Goal: Task Accomplishment & Management: Manage account settings

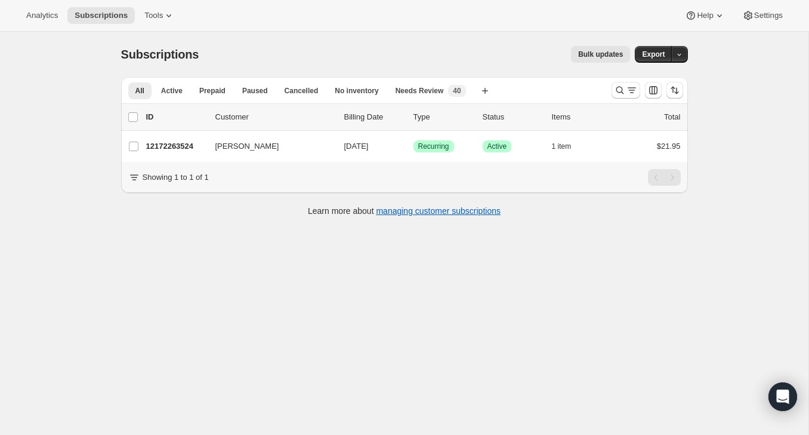
click at [610, 88] on div at bounding box center [647, 90] width 81 height 24
click at [615, 88] on icon "Search and filter results" at bounding box center [620, 90] width 12 height 12
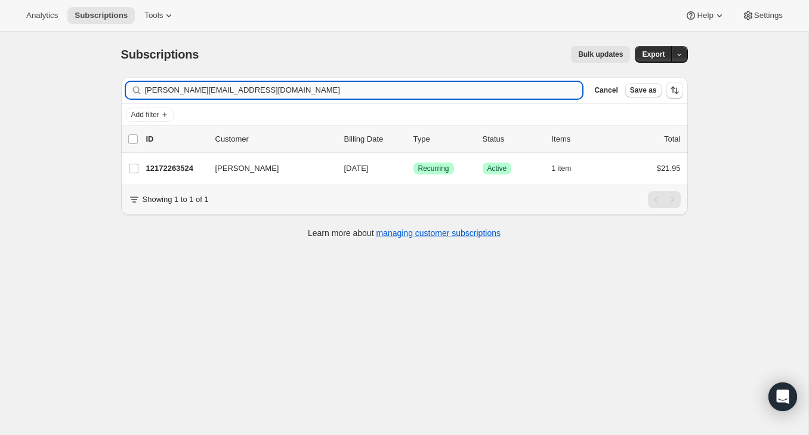
click at [521, 88] on input "karla.gilsalazar@gmail.com" at bounding box center [364, 90] width 438 height 17
click at [521, 82] on input "karla.gilsalazar@gmail.com" at bounding box center [364, 90] width 438 height 17
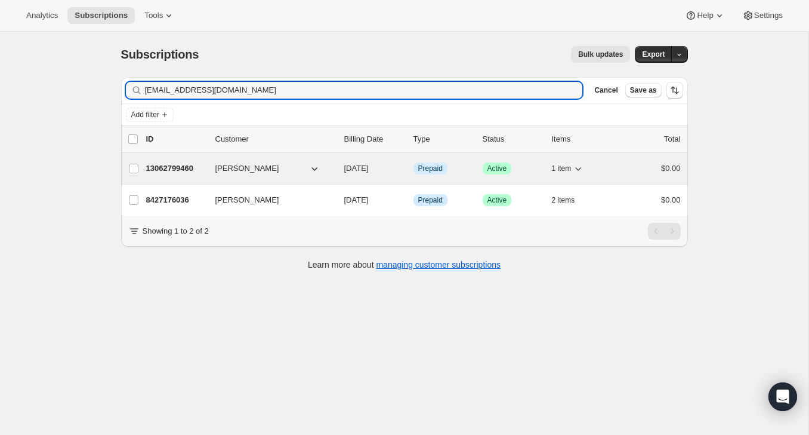
type input "carolhirst0715@gmail.com"
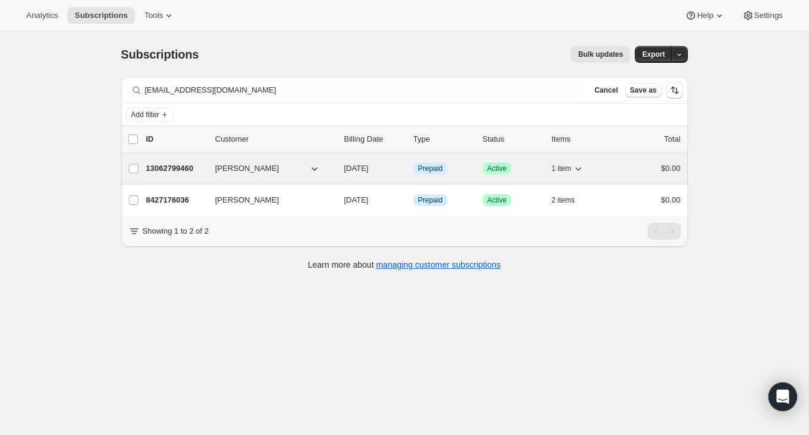
click at [624, 166] on div "$0.00" at bounding box center [651, 168] width 60 height 12
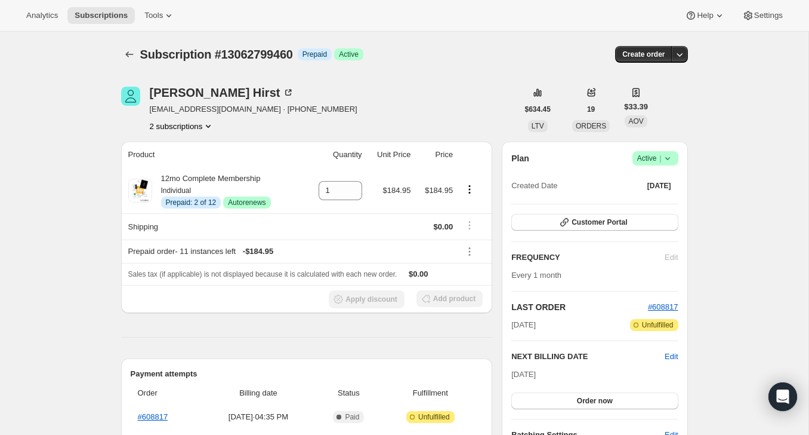
click at [170, 123] on button "2 subscriptions" at bounding box center [182, 126] width 65 height 12
click at [177, 167] on span "8427176036" at bounding box center [160, 168] width 43 height 9
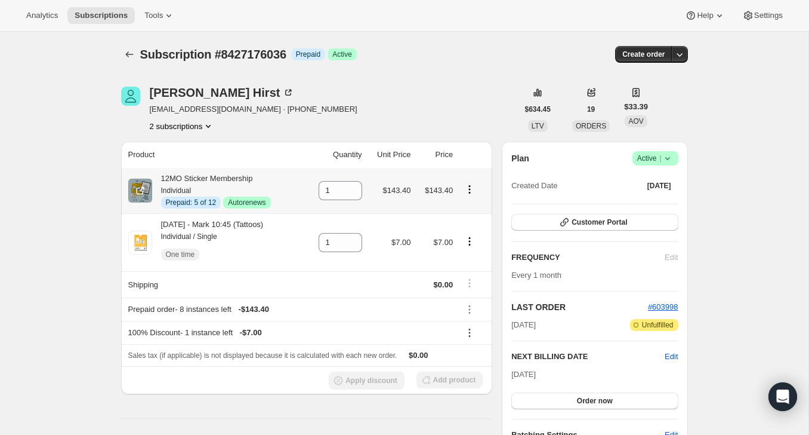
click at [470, 191] on icon "Product actions" at bounding box center [470, 189] width 12 height 12
click at [467, 214] on span "Disable Autorenew" at bounding box center [470, 212] width 64 height 9
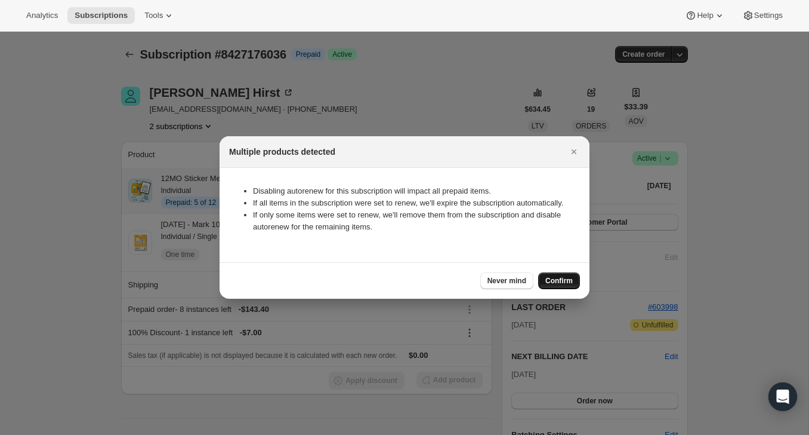
click at [563, 281] on button "Confirm" at bounding box center [559, 280] width 42 height 17
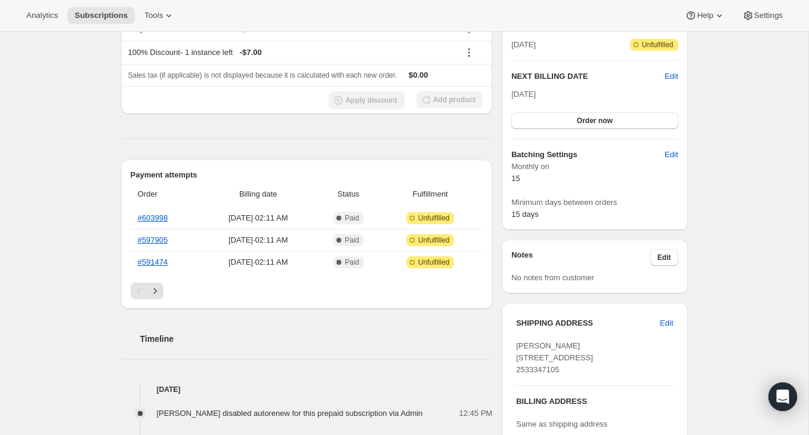
scroll to position [285, 0]
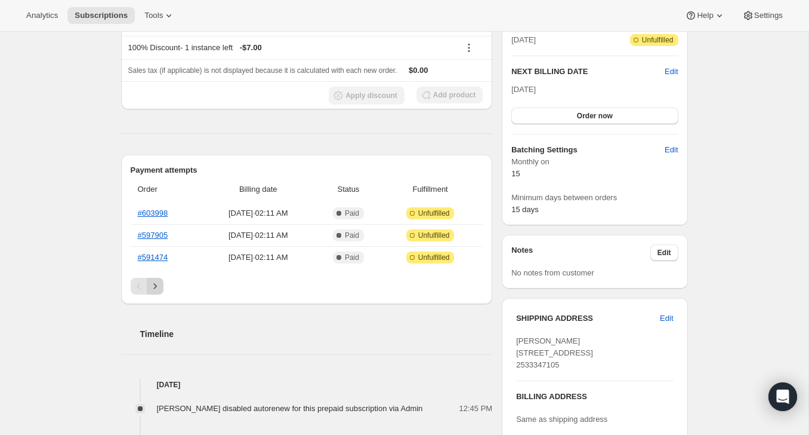
click at [158, 282] on icon "Next" at bounding box center [155, 286] width 12 height 12
click at [158, 210] on link "#584674" at bounding box center [153, 212] width 30 height 9
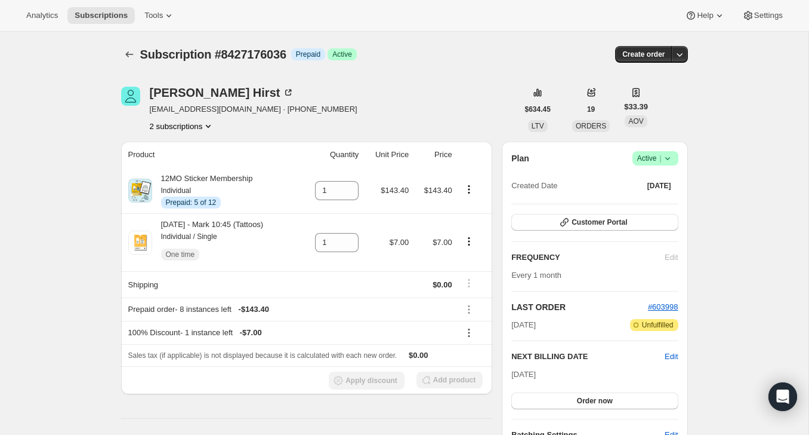
click at [666, 165] on span "Success Active |" at bounding box center [656, 158] width 46 height 14
click at [655, 204] on span "Cancel subscription" at bounding box center [651, 202] width 67 height 9
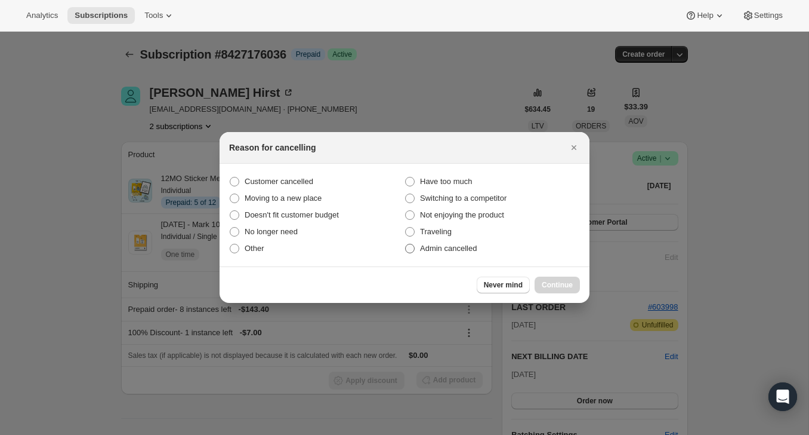
click at [512, 255] on label "Admin cancelled" at bounding box center [492, 248] width 175 height 17
click at [406, 244] on input "Admin cancelled" at bounding box center [405, 244] width 1 height 1
radio input "true"
click at [555, 279] on button "Continue" at bounding box center [557, 284] width 45 height 17
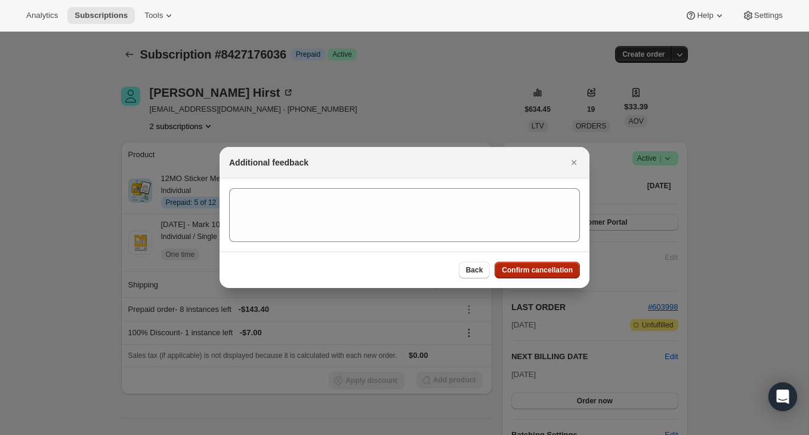
click at [555, 268] on span "Confirm cancellation" at bounding box center [537, 270] width 71 height 10
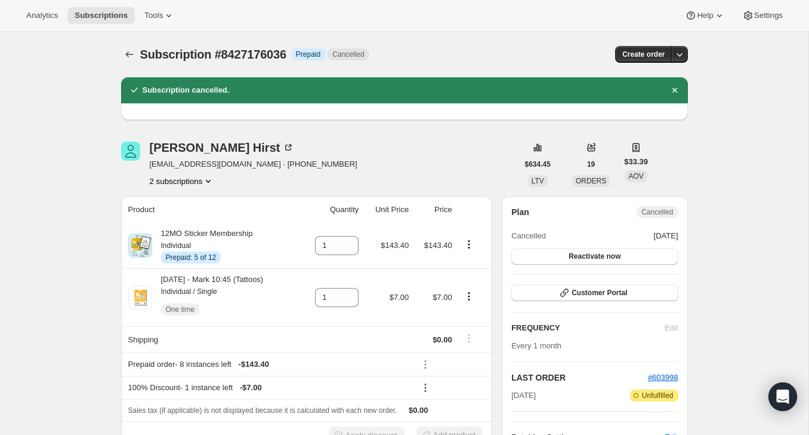
click at [130, 63] on div "Subscription #8427176036. This page is ready Subscription #8427176036 Info Prep…" at bounding box center [404, 54] width 567 height 45
click at [130, 50] on icon "Subscriptions" at bounding box center [130, 54] width 12 height 12
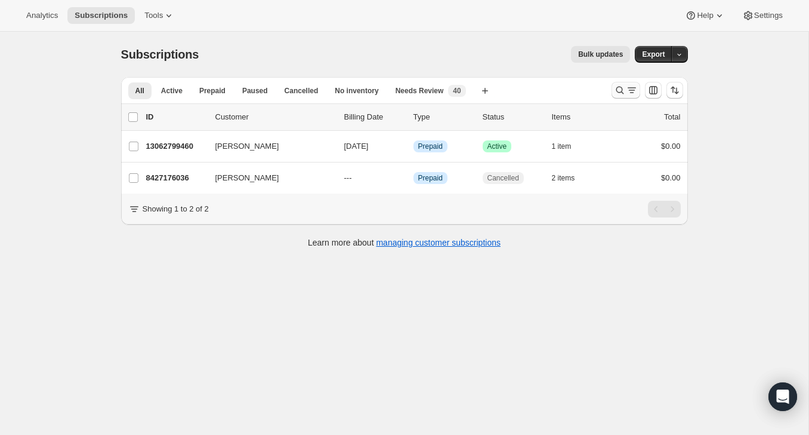
click at [617, 90] on icon "Search and filter results" at bounding box center [620, 90] width 12 height 12
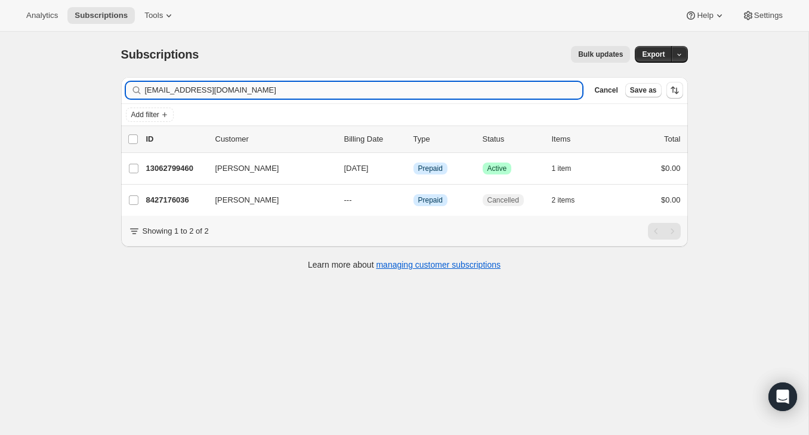
click at [532, 91] on input "carolhirst0715@gmail.com" at bounding box center [364, 90] width 438 height 17
click at [534, 91] on input "carolhirst0715@gmail.com" at bounding box center [364, 90] width 438 height 17
click at [533, 91] on input "carolhirst0715@gmail.com" at bounding box center [364, 90] width 438 height 17
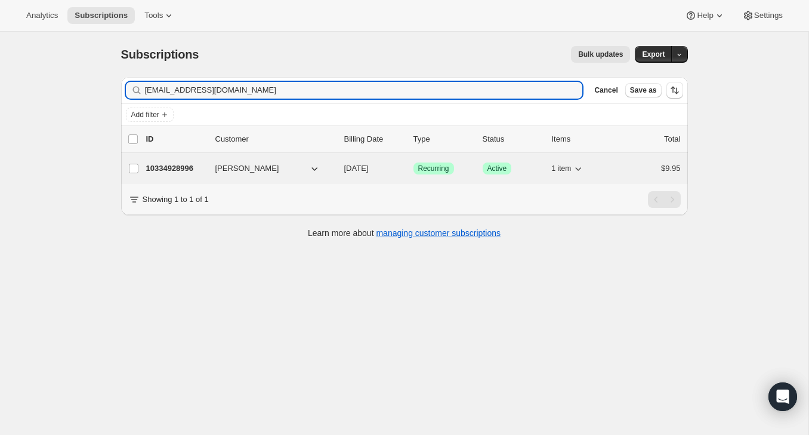
type input "mizm1203@gmail.com"
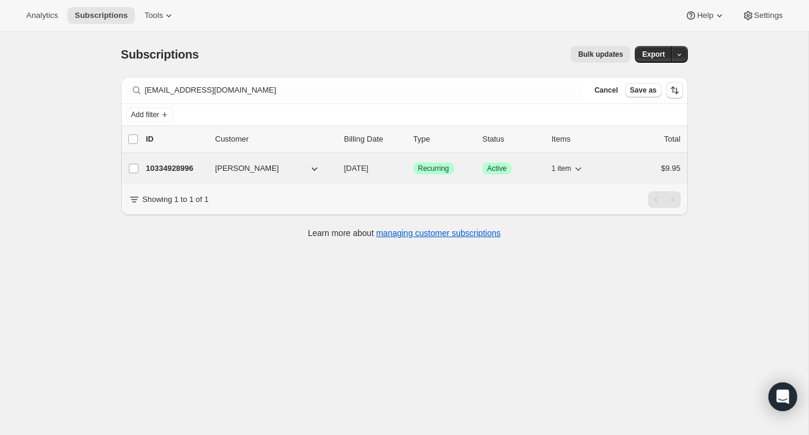
click at [629, 168] on div "$9.95" at bounding box center [651, 168] width 60 height 12
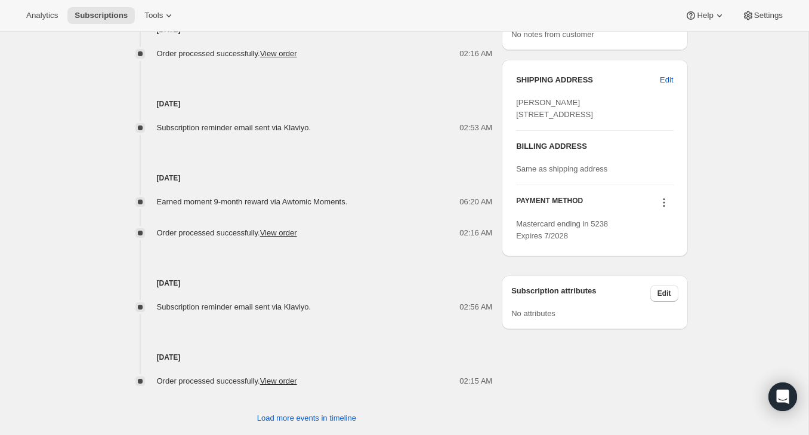
scroll to position [547, 0]
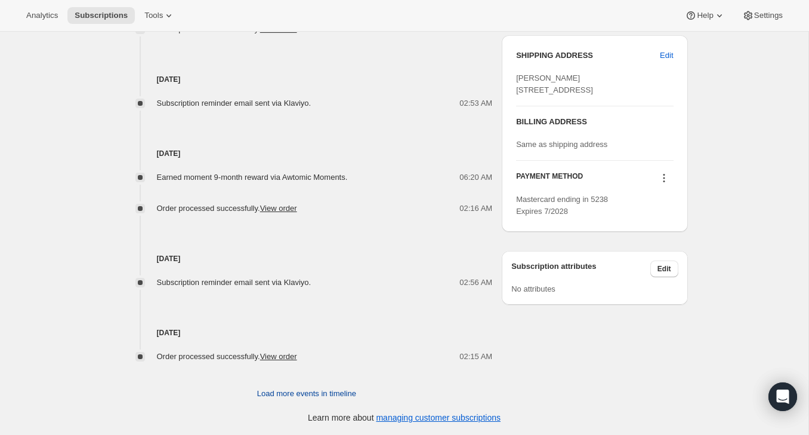
click at [296, 391] on span "Load more events in timeline" at bounding box center [306, 393] width 99 height 12
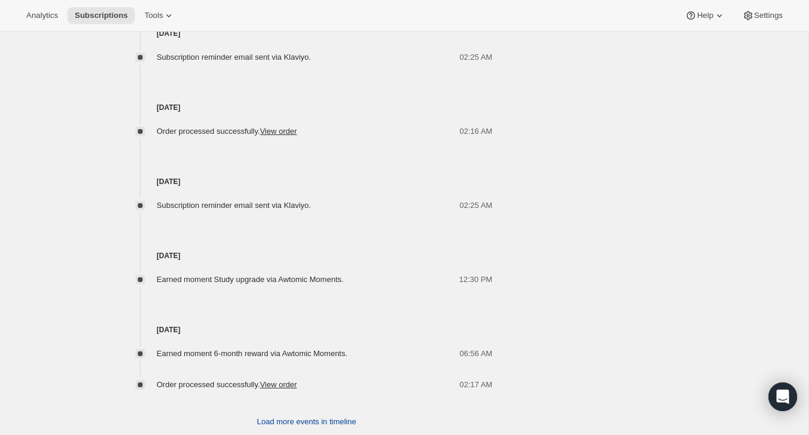
scroll to position [949, 0]
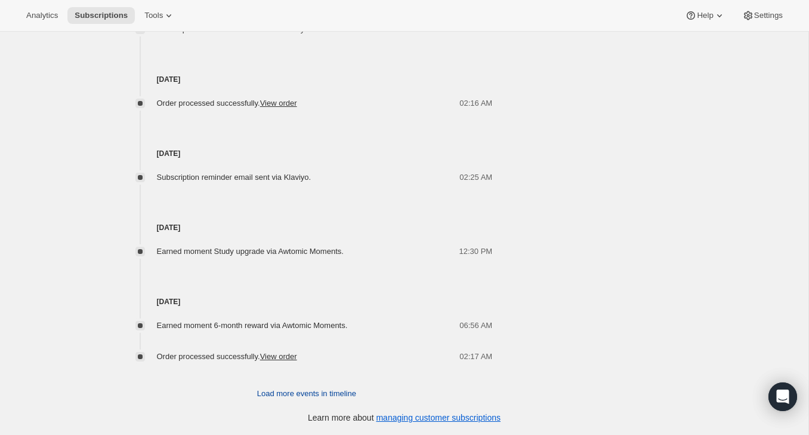
click at [301, 385] on button "Load more events in timeline" at bounding box center [306, 393] width 113 height 19
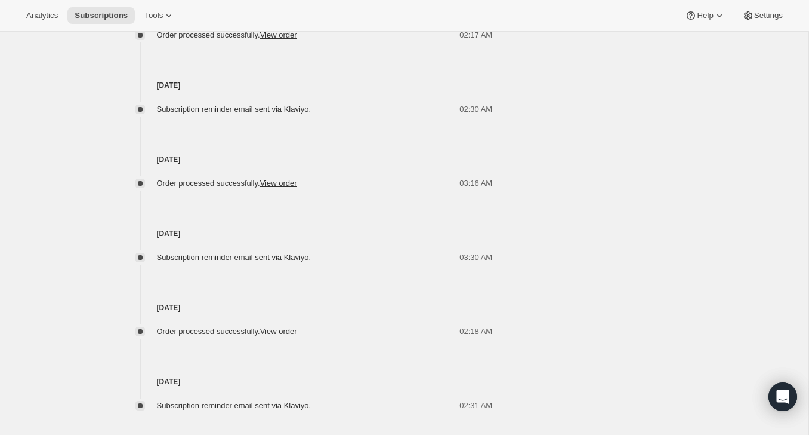
scroll to position [1319, 0]
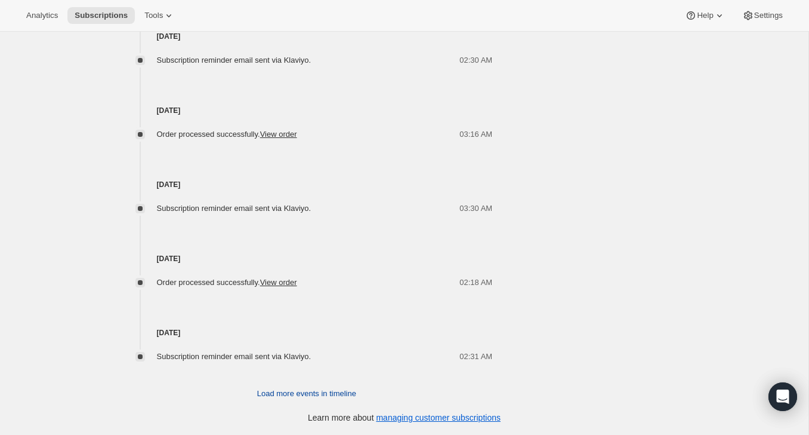
click at [284, 390] on span "Load more events in timeline" at bounding box center [306, 393] width 99 height 12
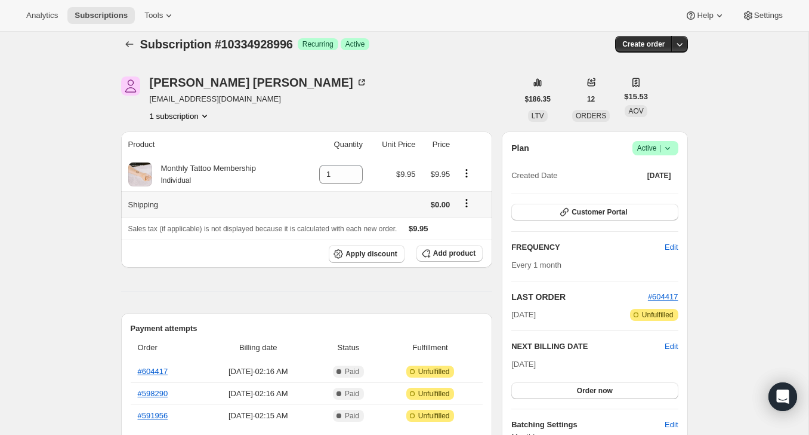
scroll to position [0, 0]
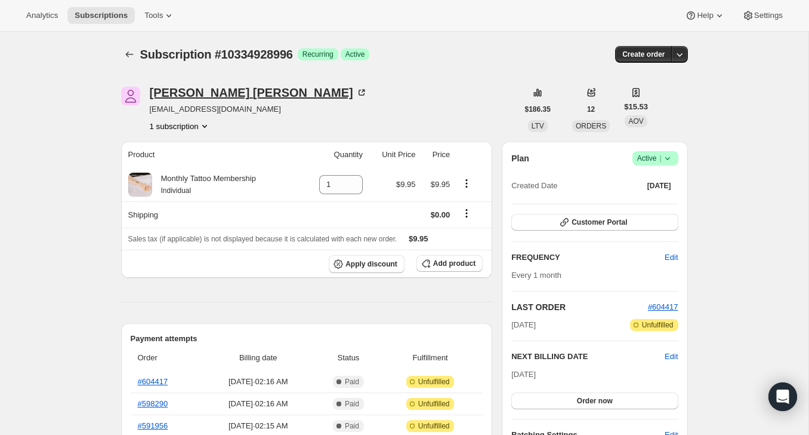
click at [356, 94] on icon at bounding box center [362, 93] width 12 height 12
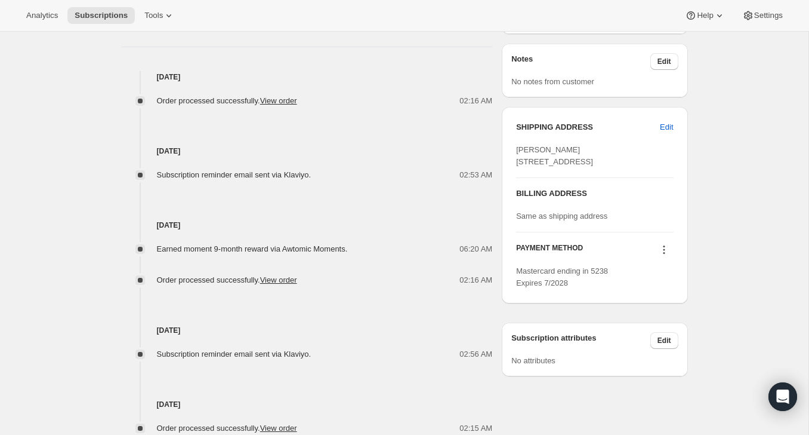
scroll to position [480, 0]
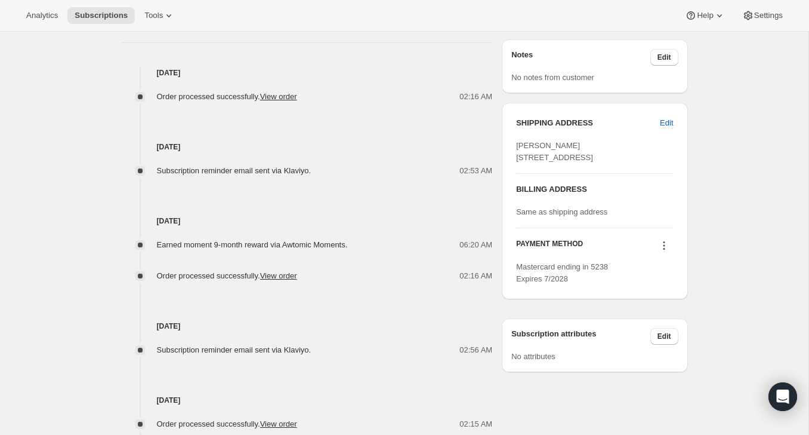
click at [664, 247] on icon at bounding box center [664, 246] width 2 height 2
click at [661, 291] on span "Send link to update card" at bounding box center [662, 291] width 84 height 9
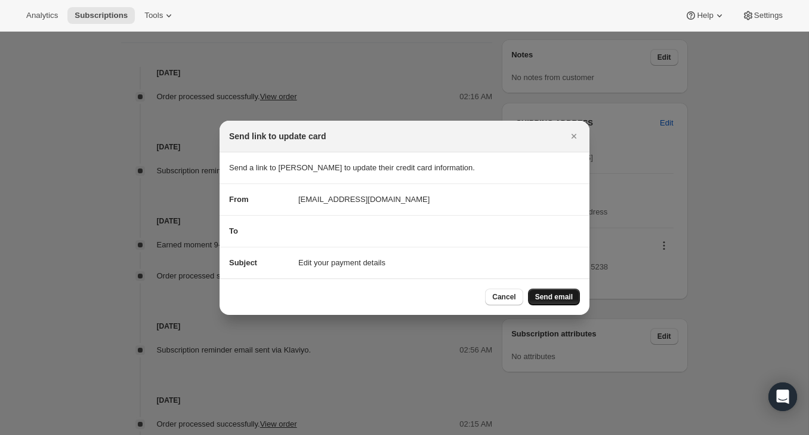
click at [552, 292] on span "Send email" at bounding box center [554, 297] width 38 height 10
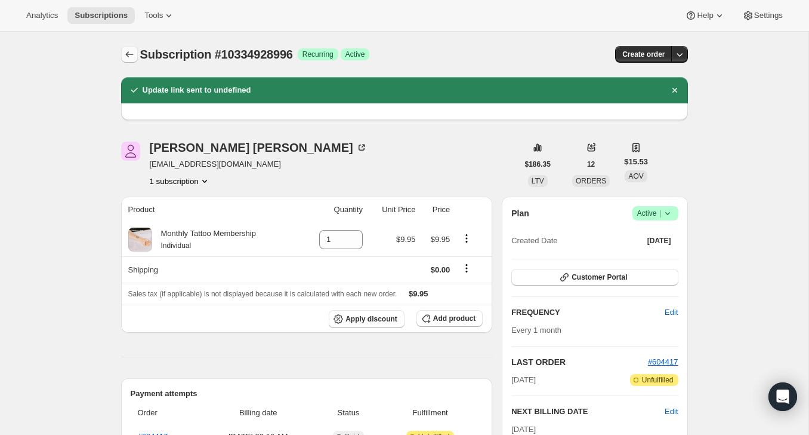
click at [125, 49] on icon "Subscriptions" at bounding box center [130, 54] width 12 height 12
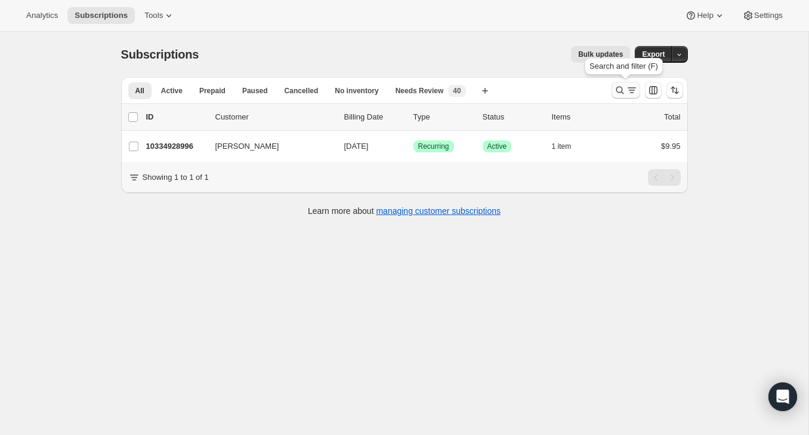
click at [616, 91] on icon "Search and filter results" at bounding box center [620, 90] width 12 height 12
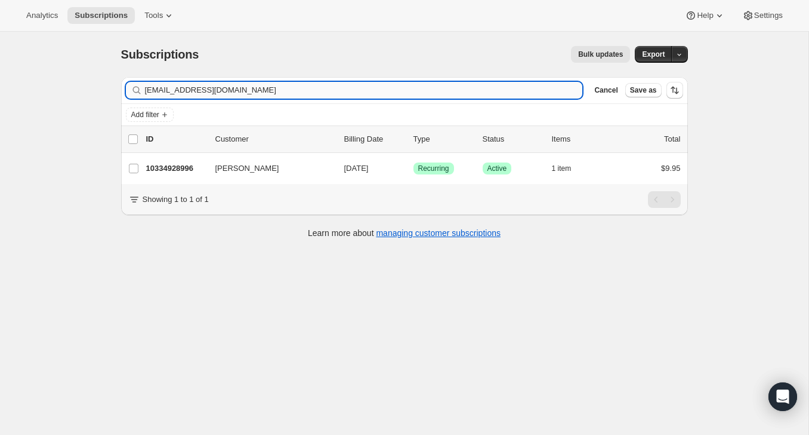
click at [498, 84] on input "mizm1203@gmail.com" at bounding box center [364, 90] width 438 height 17
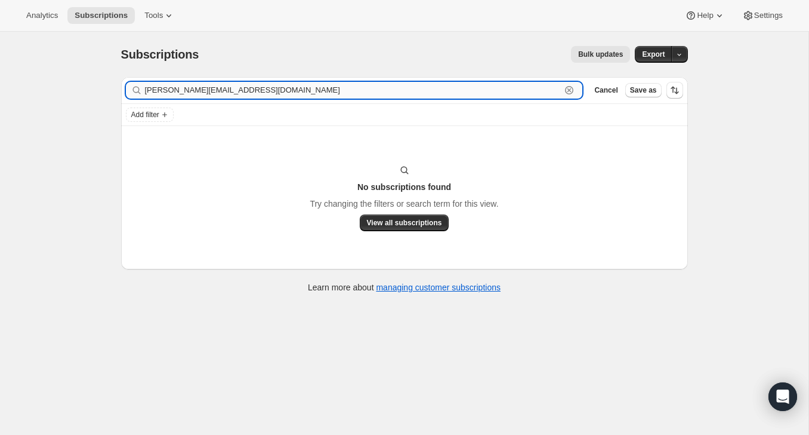
click at [196, 85] on input "juliana@carhea.com" at bounding box center [353, 90] width 417 height 17
paste input "julianarhea@gmail"
click at [208, 90] on input "julianarhea@gmail.com" at bounding box center [353, 90] width 417 height 17
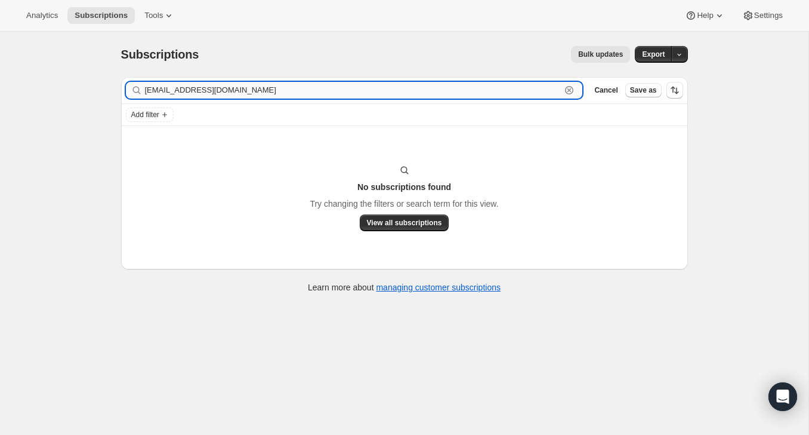
click at [146, 90] on input "julianarhea@gmail.com" at bounding box center [353, 90] width 417 height 17
click at [197, 87] on input "julianarhea@gmail.com" at bounding box center [353, 90] width 417 height 17
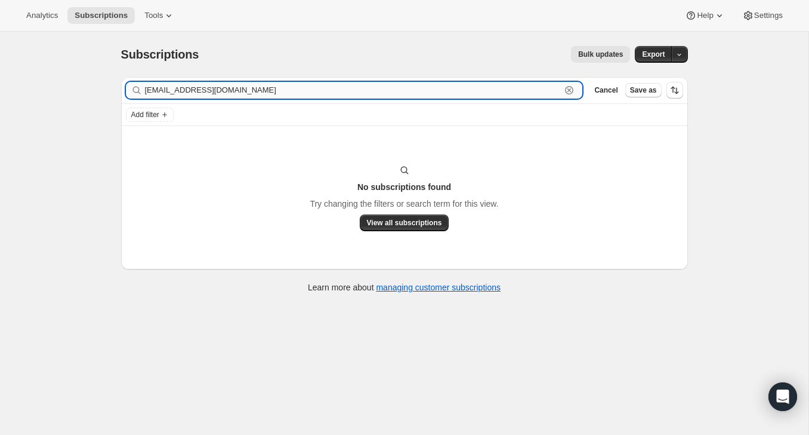
paste input "Juliana Rhea"
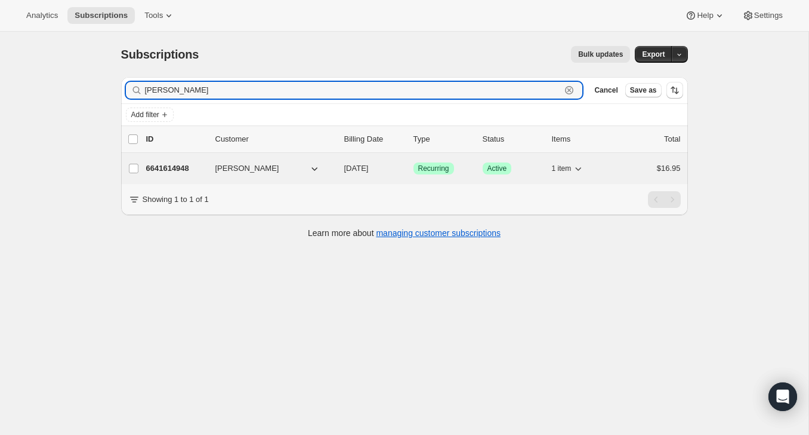
type input "Juliana Rhea"
click at [616, 175] on div "6641614948 Juliana Rhea 09/15/2025 Success Recurring Success Active 1 item $16.…" at bounding box center [413, 168] width 535 height 17
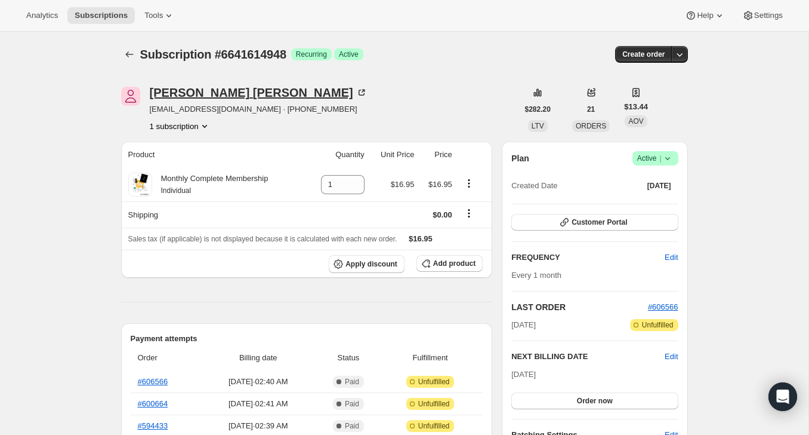
click at [362, 90] on icon at bounding box center [364, 92] width 4 height 4
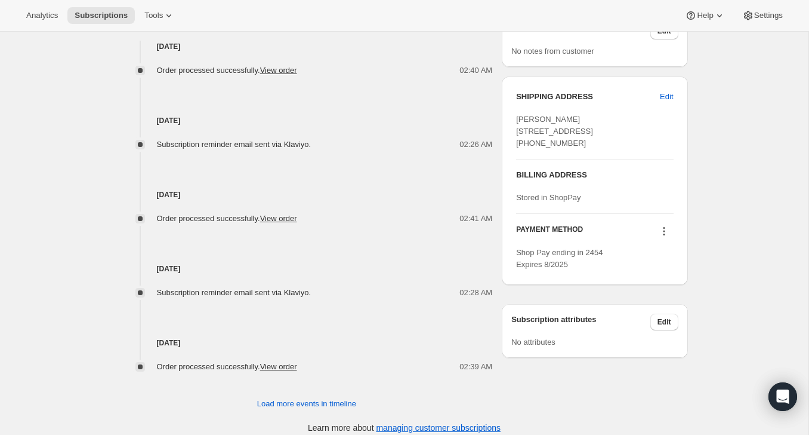
scroll to position [516, 0]
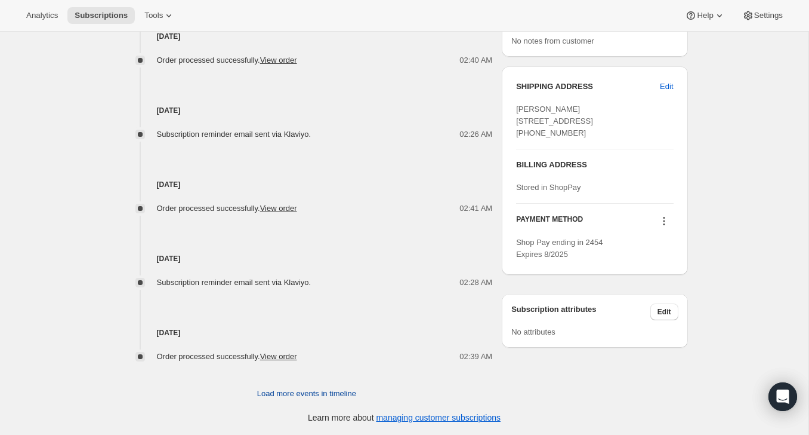
click at [290, 398] on span "Load more events in timeline" at bounding box center [306, 393] width 99 height 12
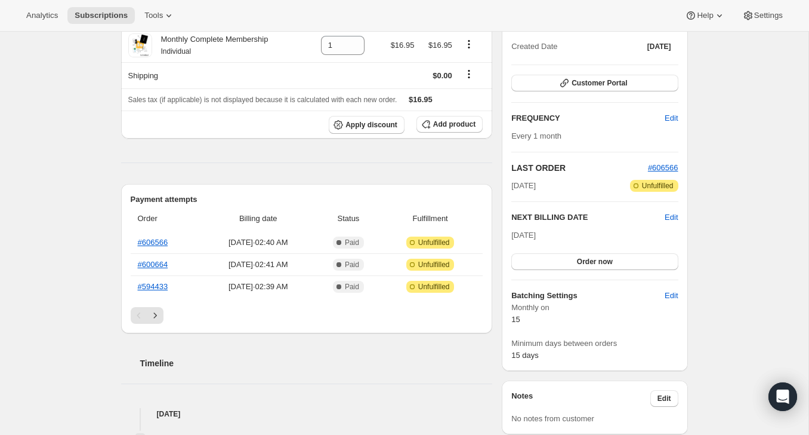
scroll to position [0, 0]
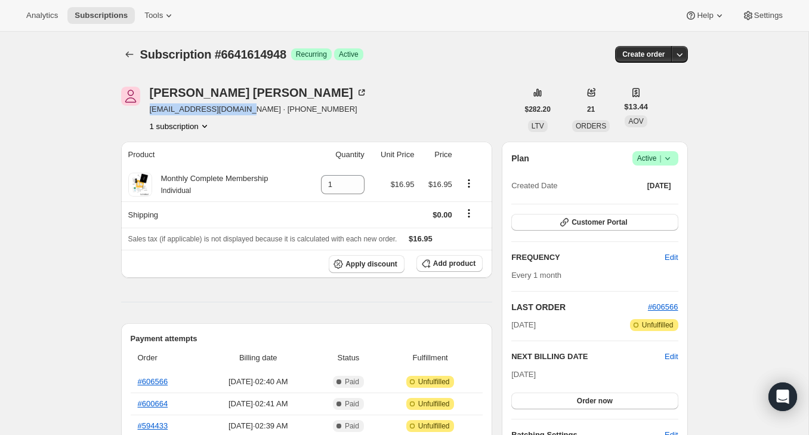
drag, startPoint x: 242, startPoint y: 109, endPoint x: 149, endPoint y: 114, distance: 93.3
click at [149, 114] on div "Juliana Rhea julianarhea45@gmail.com · +15738970652 1 subscription" at bounding box center [319, 109] width 397 height 45
copy span "julianarhea45@gmail.com"
click at [131, 54] on icon "Subscriptions" at bounding box center [129, 54] width 8 height 6
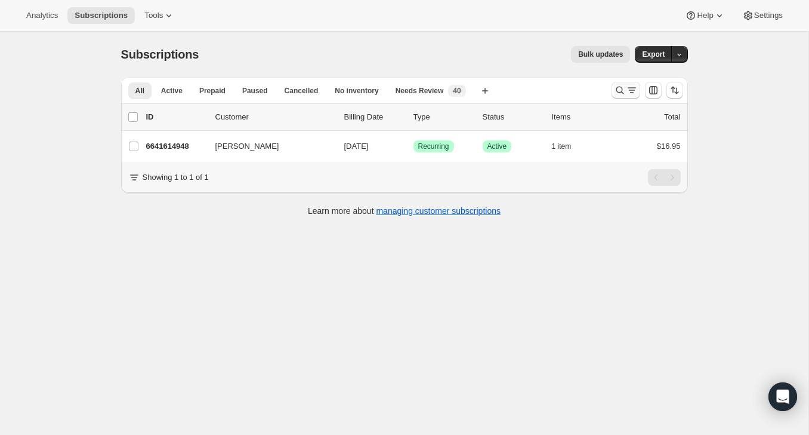
click at [615, 87] on icon "Search and filter results" at bounding box center [620, 90] width 12 height 12
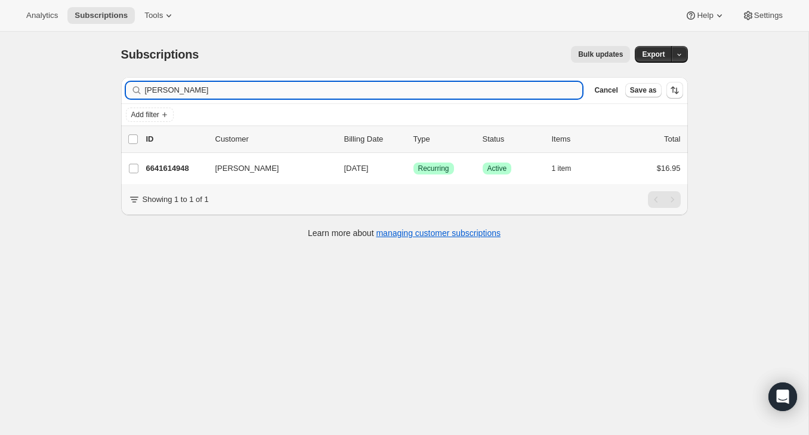
click at [546, 91] on input "Juliana Rhea" at bounding box center [364, 90] width 438 height 17
click at [546, 92] on input "Juliana Rhea" at bounding box center [364, 90] width 438 height 17
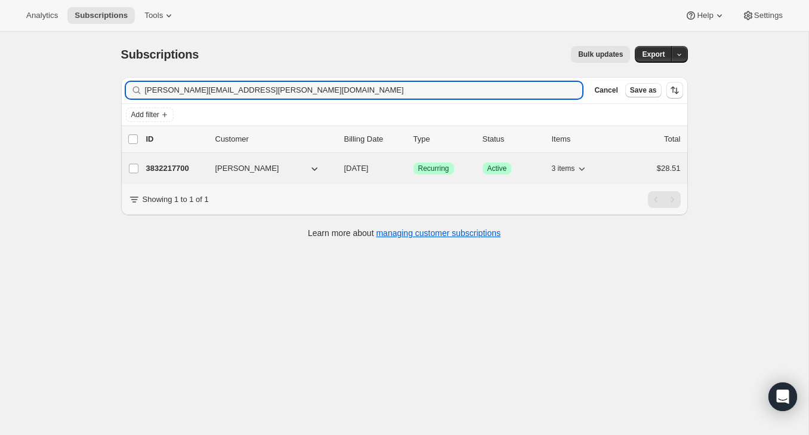
type input "[PERSON_NAME][EMAIL_ADDRESS][PERSON_NAME][DOMAIN_NAME]"
click at [630, 172] on div "$28.51" at bounding box center [651, 168] width 60 height 12
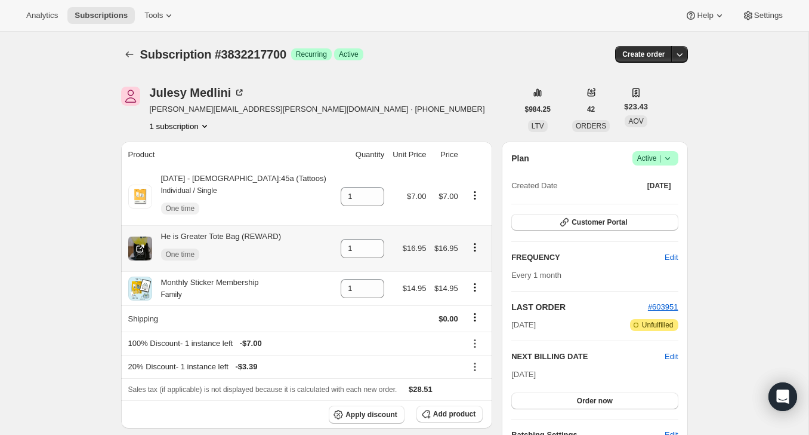
click at [472, 247] on icon "Product actions" at bounding box center [475, 247] width 12 height 12
click at [464, 307] on span "Remove" at bounding box center [469, 312] width 73 height 12
type input "0"
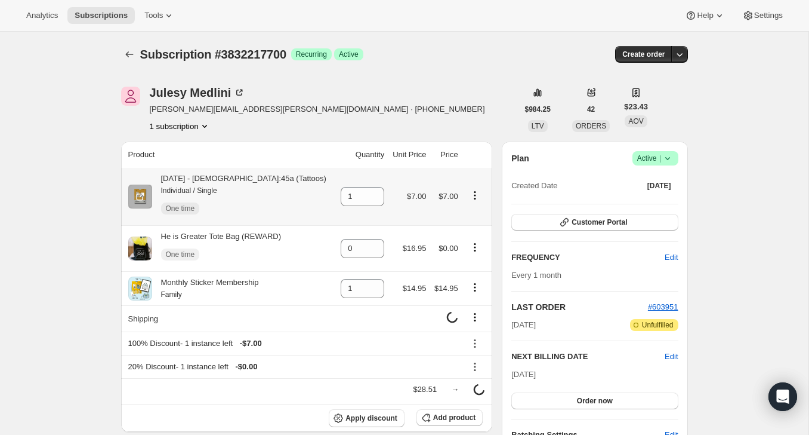
click at [473, 193] on icon "Product actions" at bounding box center [475, 195] width 12 height 12
click at [469, 257] on span "Remove" at bounding box center [469, 259] width 73 height 12
type input "0"
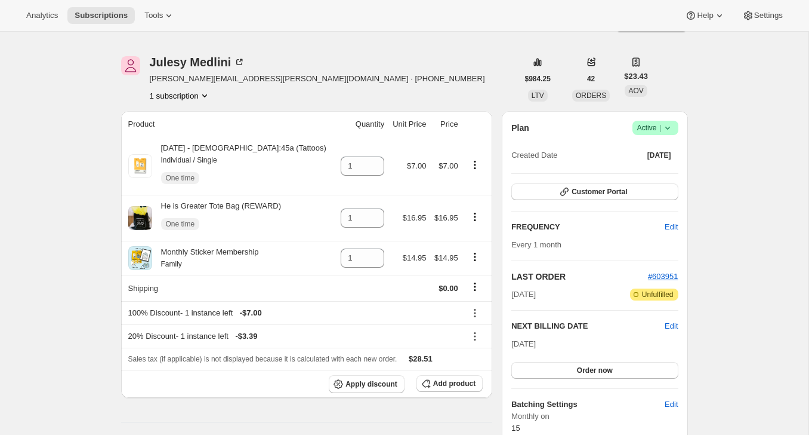
scroll to position [32, 0]
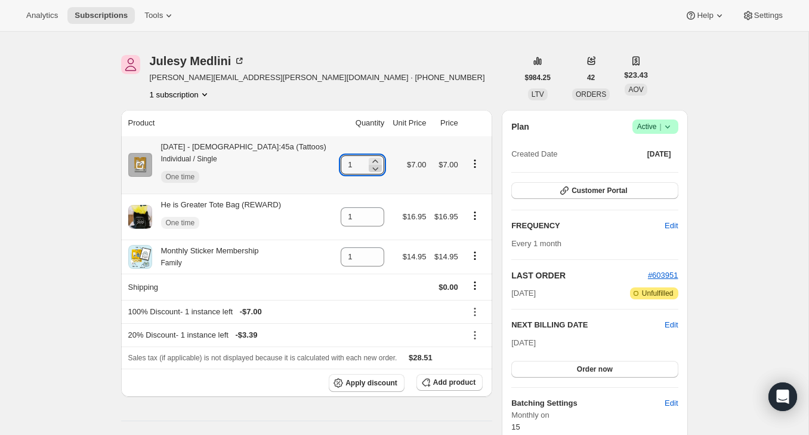
click at [373, 170] on icon at bounding box center [376, 169] width 6 height 4
type input "0"
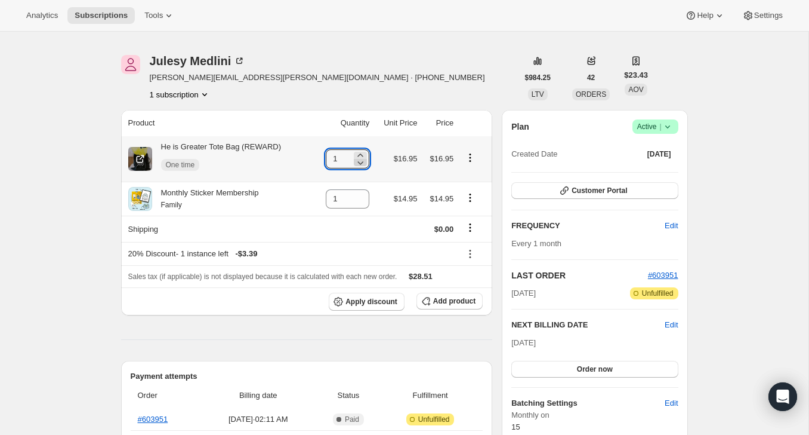
click at [362, 162] on icon at bounding box center [361, 162] width 12 height 12
type input "0"
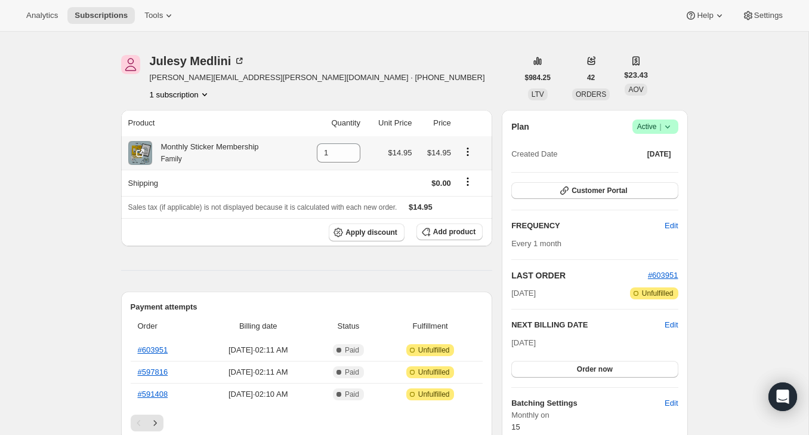
click at [469, 154] on icon "Product actions" at bounding box center [468, 152] width 12 height 12
click at [484, 70] on div "Julesy Medlini julie.medlin@hotmail.com · +18433307600 1 subscription" at bounding box center [319, 77] width 397 height 45
click at [452, 232] on span "Add product" at bounding box center [454, 232] width 42 height 10
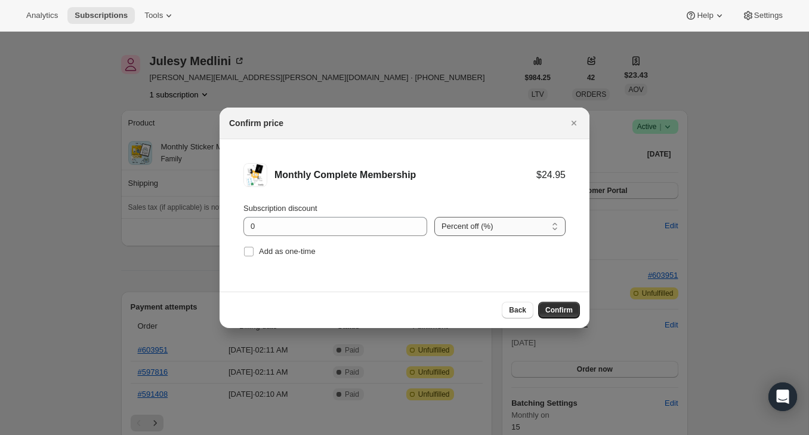
click at [455, 231] on select "Percent off (%) Amount off ($)" at bounding box center [500, 226] width 131 height 19
select select "fixed"
click at [435, 217] on select "Percent off (%) Amount off ($)" at bounding box center [500, 226] width 131 height 19
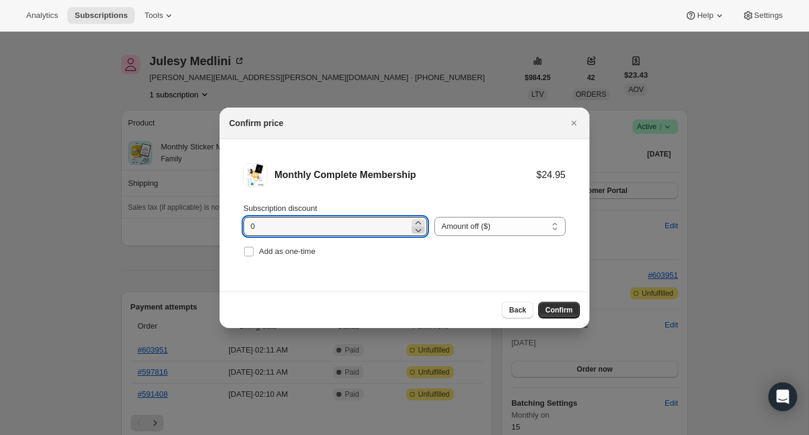
click at [412, 224] on icon ":r6q:" at bounding box center [418, 230] width 12 height 12
click at [412, 223] on icon ":r6q:" at bounding box center [418, 223] width 12 height 12
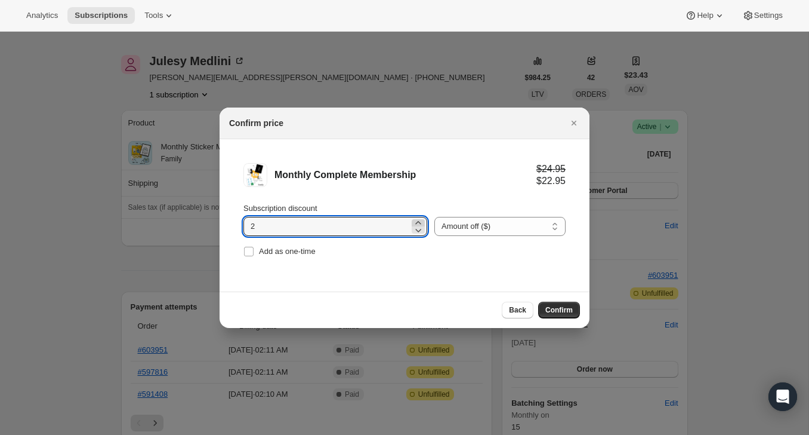
click at [412, 223] on icon ":r6q:" at bounding box center [418, 223] width 12 height 12
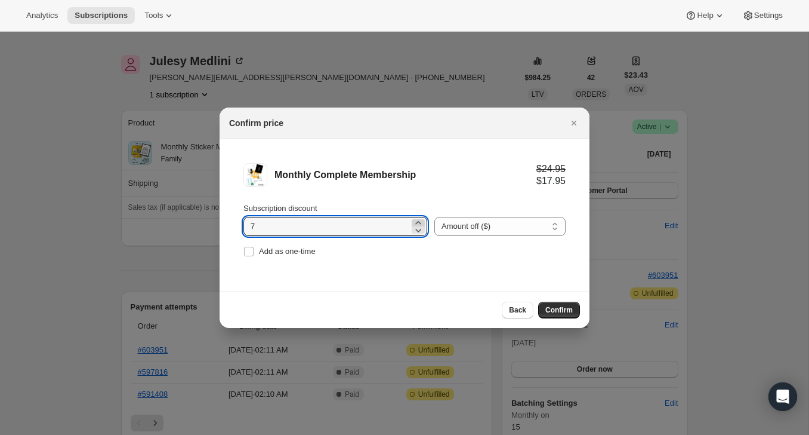
click at [412, 223] on icon ":r6q:" at bounding box center [418, 223] width 12 height 12
type input "8"
click at [563, 309] on span "Confirm" at bounding box center [559, 310] width 27 height 10
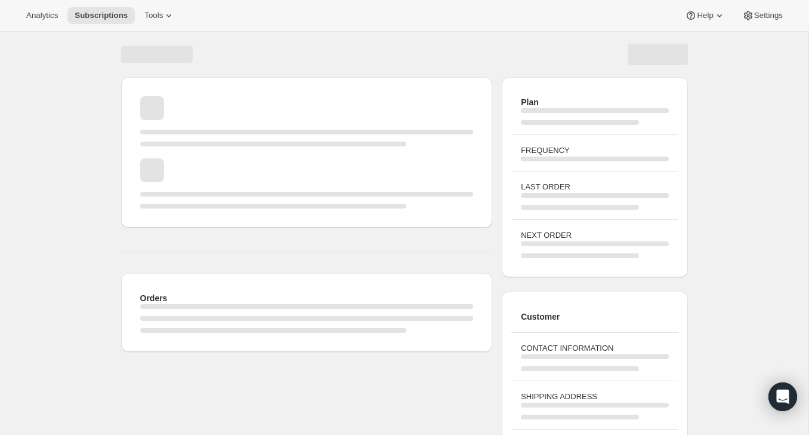
scroll to position [32, 0]
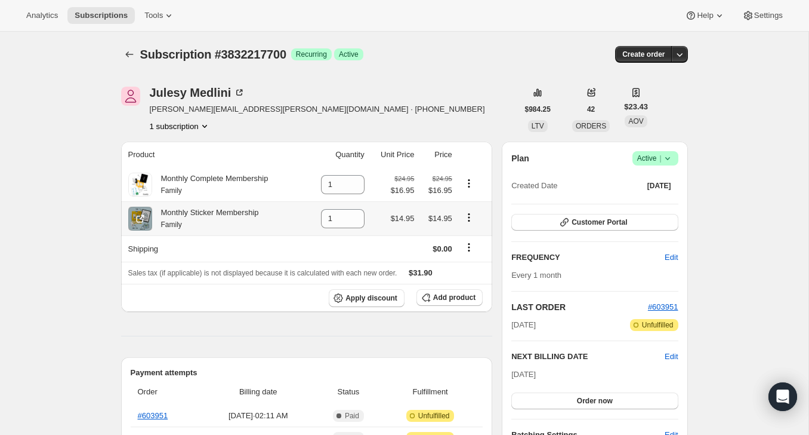
click at [470, 218] on icon "Product actions" at bounding box center [469, 217] width 12 height 12
click at [463, 240] on span "Remove" at bounding box center [461, 240] width 29 height 9
type input "0"
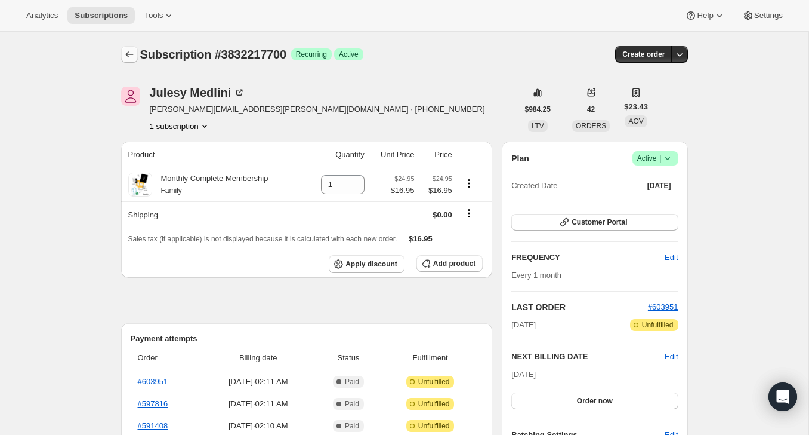
click at [122, 60] on button "Subscriptions" at bounding box center [129, 54] width 17 height 17
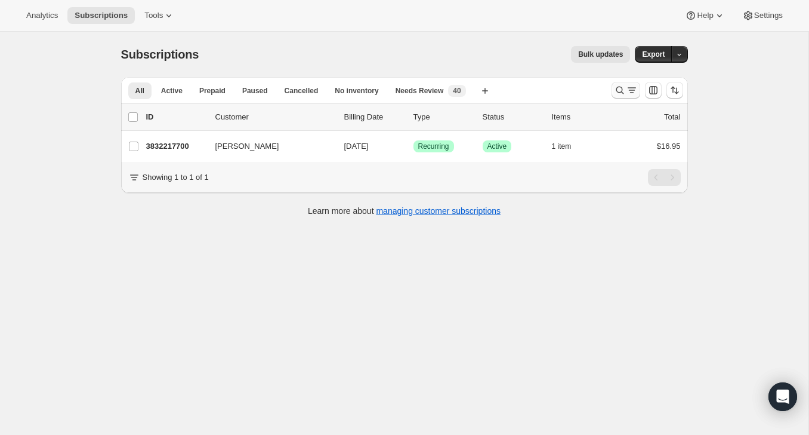
click at [614, 92] on icon "Search and filter results" at bounding box center [620, 90] width 12 height 12
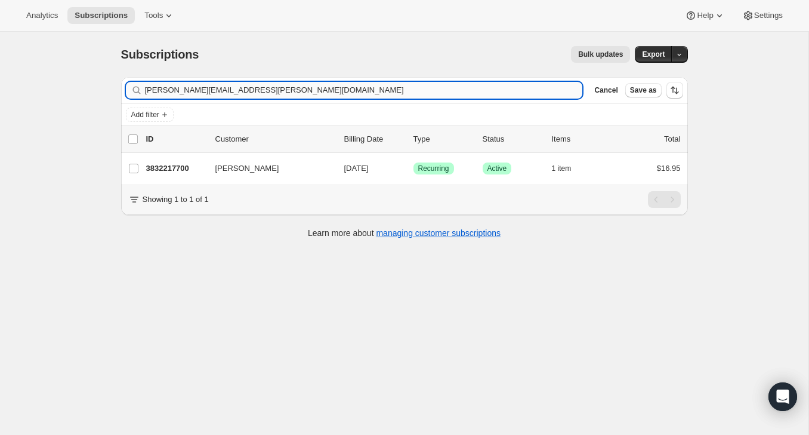
click at [534, 90] on input "[PERSON_NAME][EMAIL_ADDRESS][PERSON_NAME][DOMAIN_NAME]" at bounding box center [364, 90] width 438 height 17
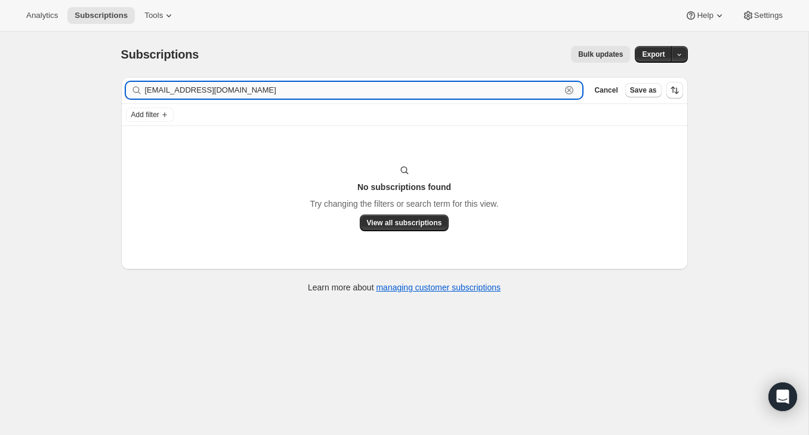
click at [187, 87] on input "[EMAIL_ADDRESS][DOMAIN_NAME]" at bounding box center [353, 90] width 417 height 17
paste input "[PERSON_NAME]"
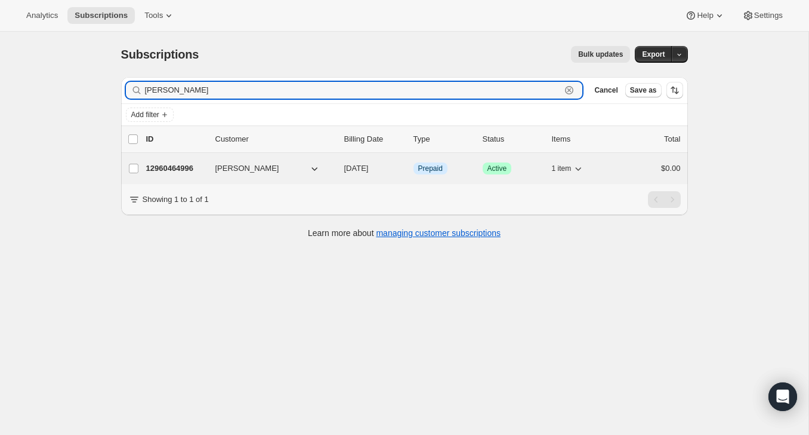
type input "[PERSON_NAME]"
click at [620, 165] on div "12960464996 [PERSON_NAME] [DATE] Info Prepaid Success Active 1 item $0.00" at bounding box center [413, 168] width 535 height 17
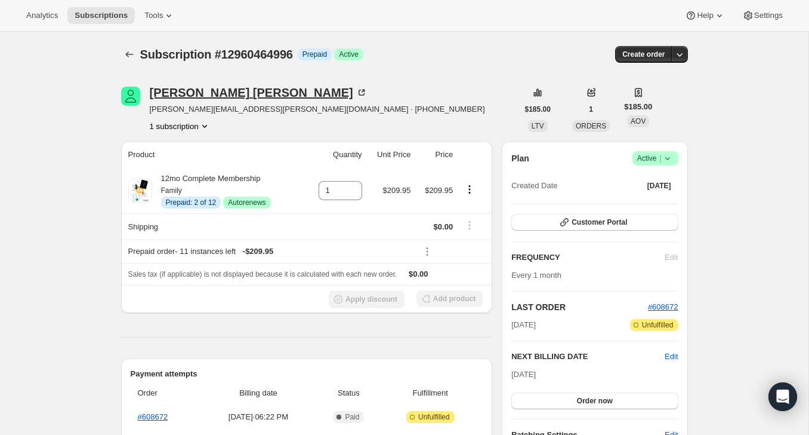
click at [356, 87] on icon at bounding box center [362, 93] width 12 height 12
drag, startPoint x: 223, startPoint y: 110, endPoint x: 150, endPoint y: 110, distance: 72.2
click at [150, 110] on span "[PERSON_NAME][EMAIL_ADDRESS][PERSON_NAME][DOMAIN_NAME] · [PHONE_NUMBER]" at bounding box center [317, 109] width 335 height 12
copy span "[PERSON_NAME][EMAIL_ADDRESS][PERSON_NAME][DOMAIN_NAME]"
